Goal: Information Seeking & Learning: Learn about a topic

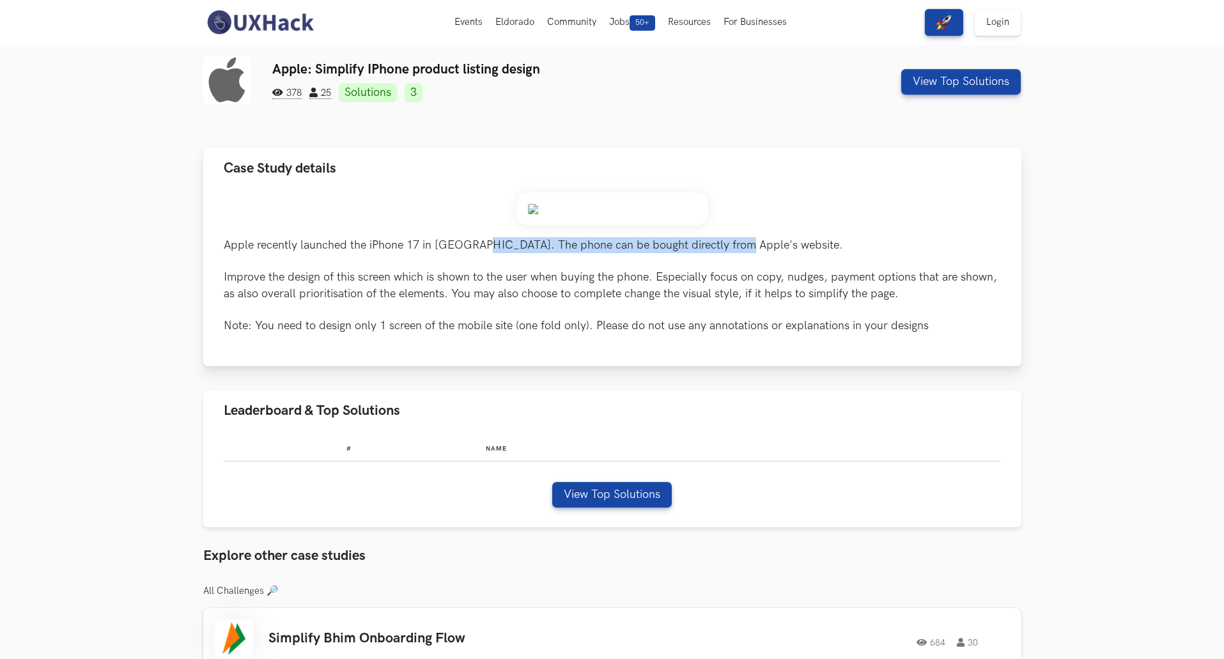
drag, startPoint x: 470, startPoint y: 243, endPoint x: 731, endPoint y: 246, distance: 260.9
click at [729, 246] on p "Apple recently launched the iPhone 17 in [GEOGRAPHIC_DATA]. The phone can be bo…" at bounding box center [613, 285] width 778 height 97
click at [570, 211] on img at bounding box center [613, 208] width 192 height 33
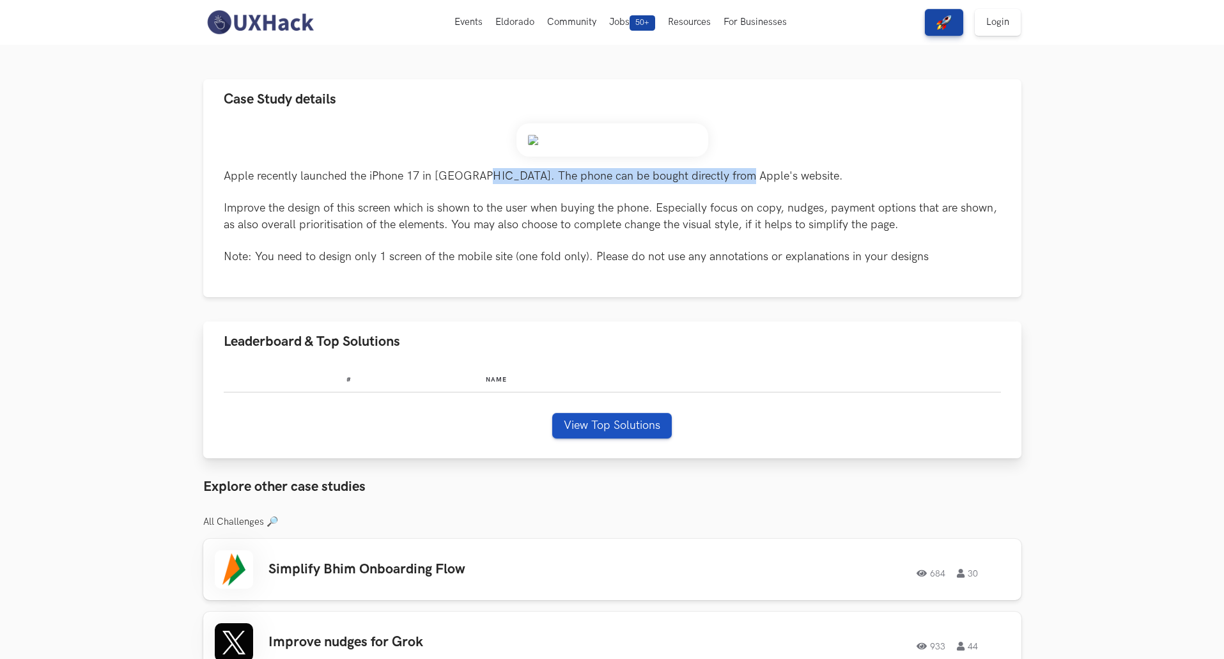
scroll to position [64, 0]
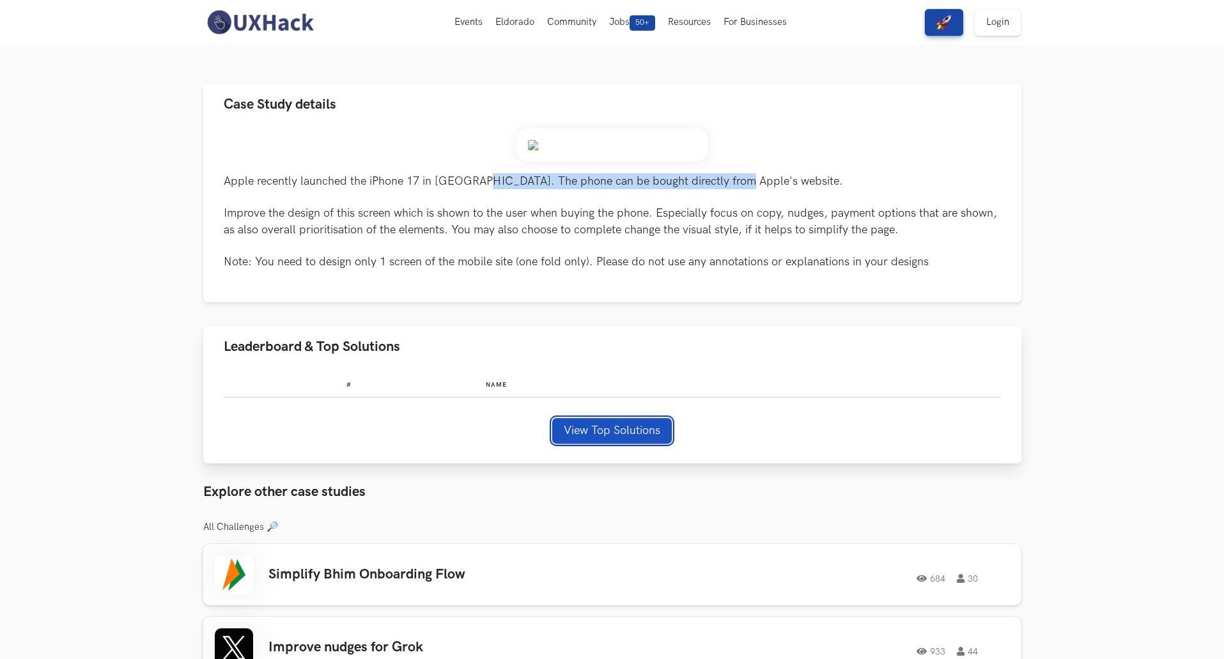
click at [622, 432] on button "View Top Solutions" at bounding box center [612, 431] width 120 height 26
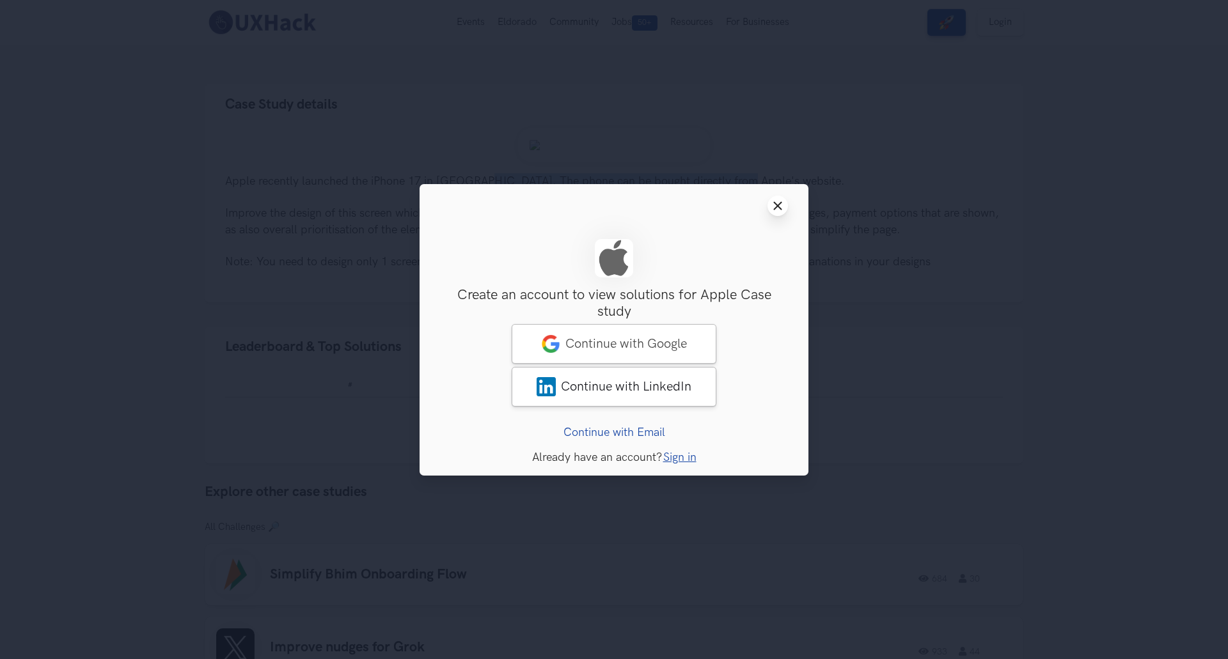
click at [773, 205] on icon "Close modal window" at bounding box center [777, 206] width 10 height 10
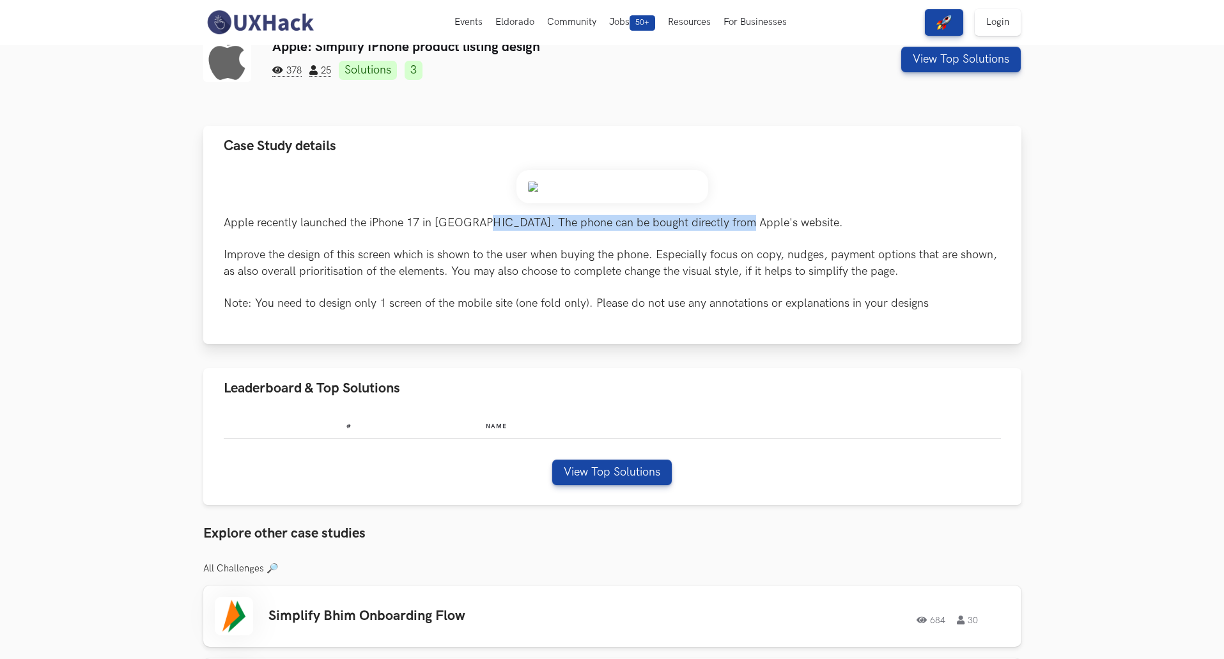
scroll to position [0, 0]
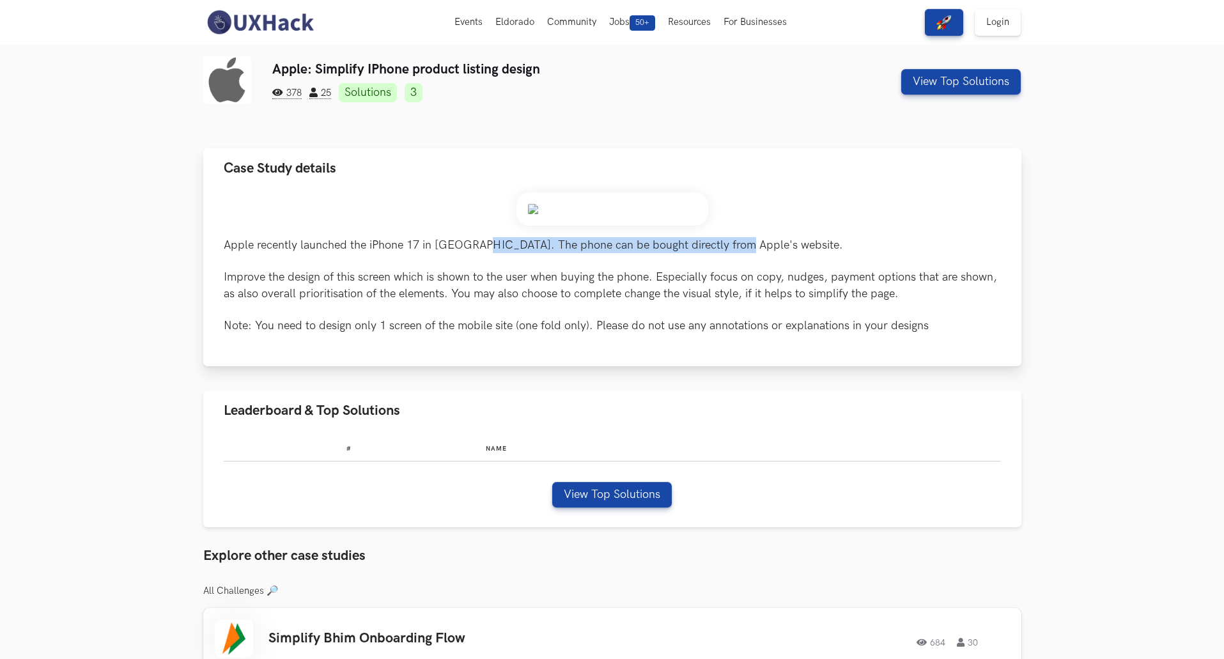
click at [549, 207] on img at bounding box center [613, 208] width 192 height 33
